Goal: Information Seeking & Learning: Learn about a topic

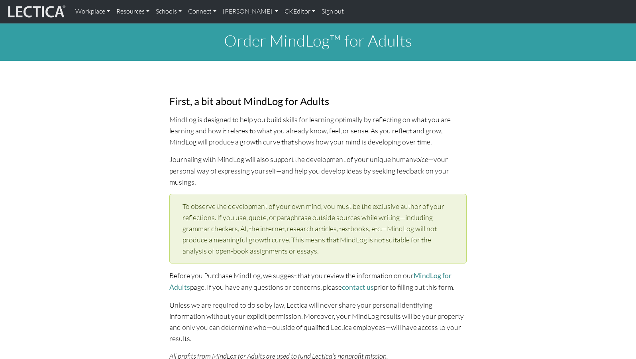
select select "1952"
click at [126, 12] on link "Resources" at bounding box center [132, 11] width 39 height 17
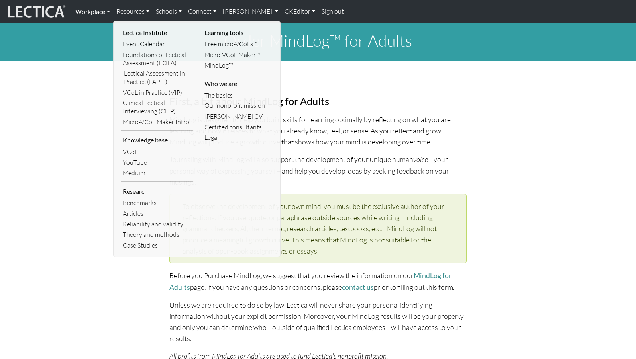
click at [83, 12] on link "Workplace" at bounding box center [92, 11] width 41 height 17
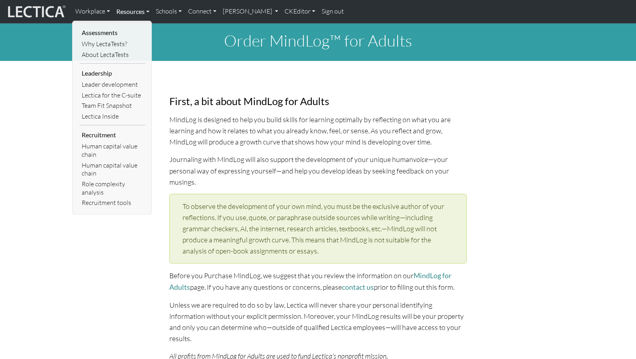
click at [127, 12] on link "Resources" at bounding box center [132, 11] width 39 height 17
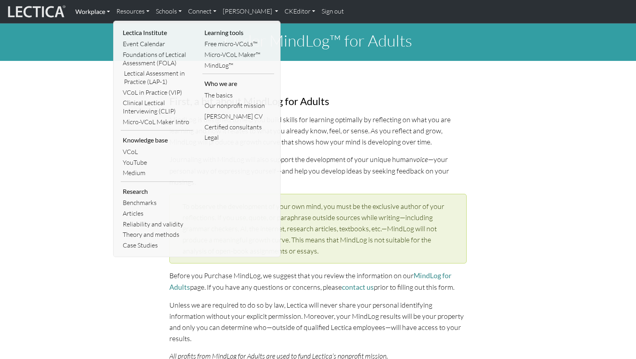
click at [90, 10] on link "Workplace" at bounding box center [92, 11] width 41 height 17
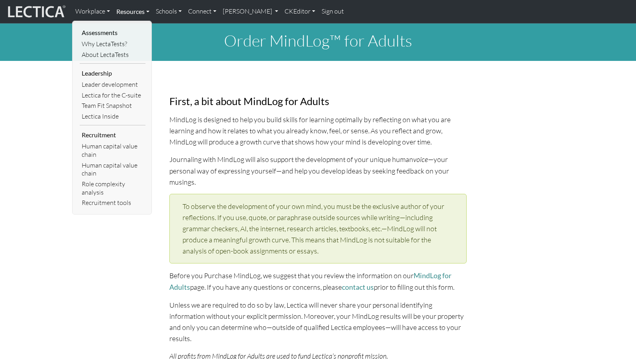
click at [127, 12] on link "Resources" at bounding box center [132, 11] width 39 height 17
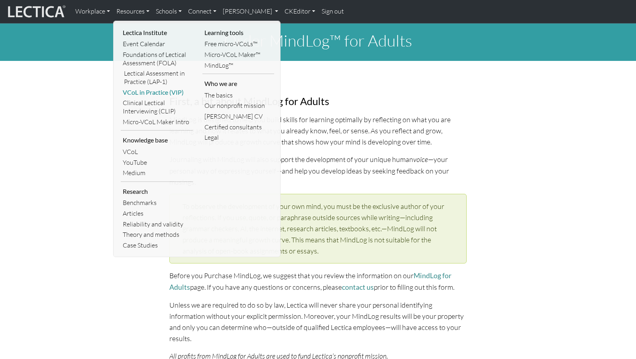
click at [145, 87] on link "VCoL in Practice (VIP)" at bounding box center [157, 92] width 72 height 11
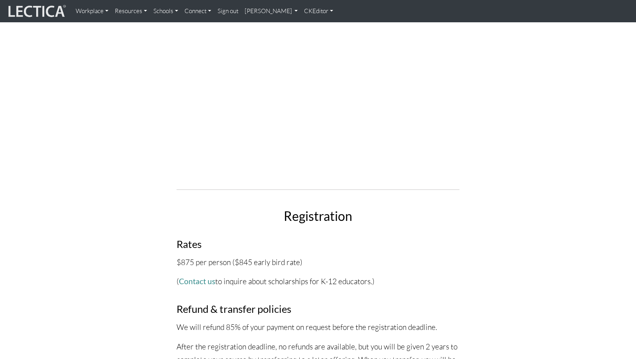
scroll to position [2345, 0]
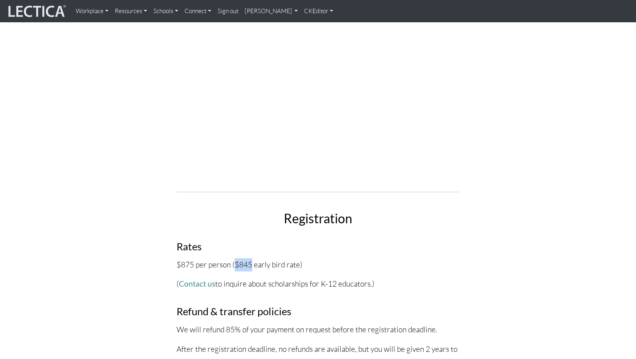
drag, startPoint x: 230, startPoint y: 117, endPoint x: 247, endPoint y: 117, distance: 16.7
click at [247, 258] on p "$875 per person ($845 early bird rate)" at bounding box center [317, 264] width 283 height 13
copy p "$845"
click at [243, 258] on p "$875 per person ($845 early bird rate)" at bounding box center [317, 264] width 283 height 13
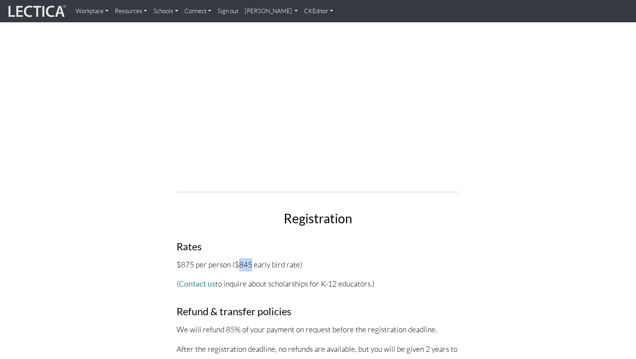
copy p "845"
